Goal: Information Seeking & Learning: Find specific fact

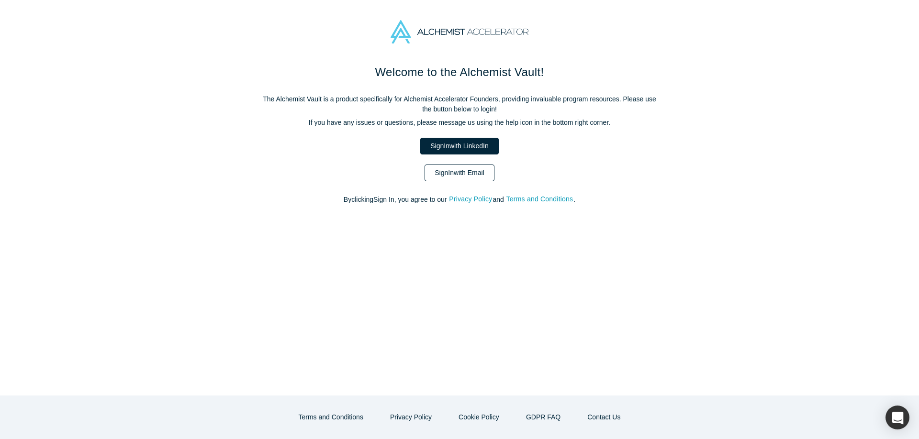
click at [465, 169] on link "Sign In with Email" at bounding box center [460, 173] width 70 height 17
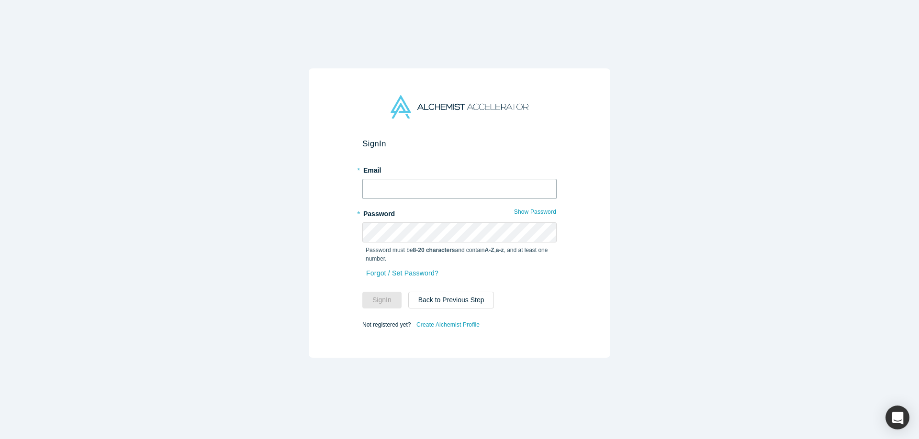
click at [448, 189] on input "text" at bounding box center [459, 189] width 194 height 20
type input "[EMAIL_ADDRESS][DOMAIN_NAME]"
click at [362, 292] on button "Sign In" at bounding box center [381, 300] width 39 height 17
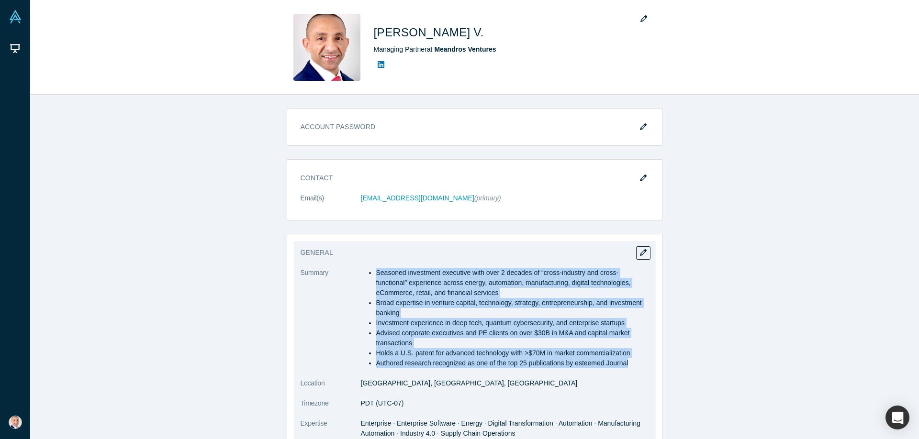
drag, startPoint x: 627, startPoint y: 363, endPoint x: 376, endPoint y: 268, distance: 268.3
click at [376, 268] on ul "Seasoned investment executive with over 2 decades of “cross-industry and cross-…" at bounding box center [505, 318] width 288 height 101
copy ul "Seasoned investment executive with over 2 decades of “cross-industry and cross-…"
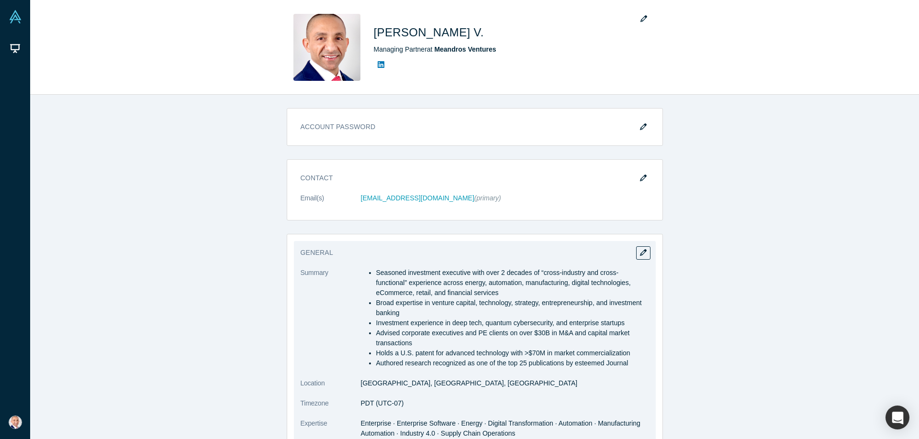
click at [657, 373] on div "General Summary Seasoned investment executive with over 2 decades of “cross-ind…" at bounding box center [475, 367] width 376 height 266
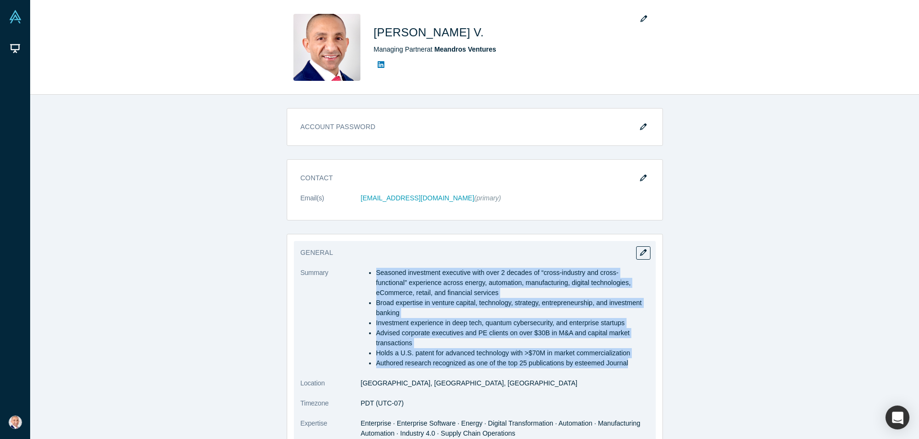
drag, startPoint x: 364, startPoint y: 268, endPoint x: 646, endPoint y: 360, distance: 296.5
click at [646, 360] on ul "Seasoned investment executive with over 2 decades of “cross-industry and cross-…" at bounding box center [505, 318] width 288 height 101
copy ul "Seasoned investment executive with over 2 decades of “cross-industry and cross-…"
